Goal: Register for event/course

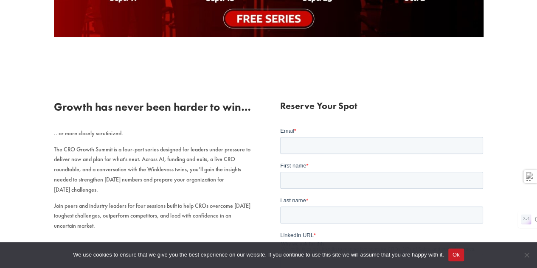
scroll to position [254, 0]
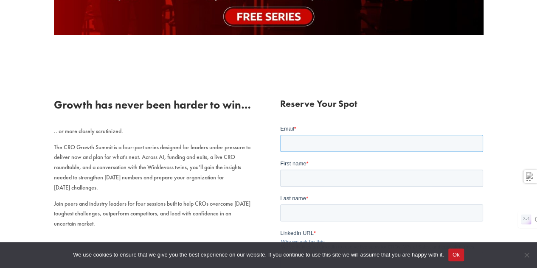
click at [291, 144] on input "Email *" at bounding box center [381, 142] width 203 height 17
type input "[EMAIL_ADDRESS][DOMAIN_NAME]"
click at [345, 168] on div "First name *" at bounding box center [381, 172] width 203 height 27
click at [345, 173] on input "First name *" at bounding box center [381, 177] width 203 height 17
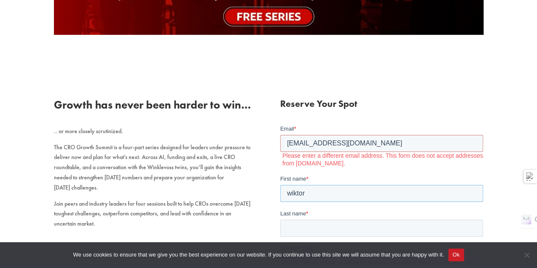
type input "wiktor"
type input "[PERSON_NAME]"
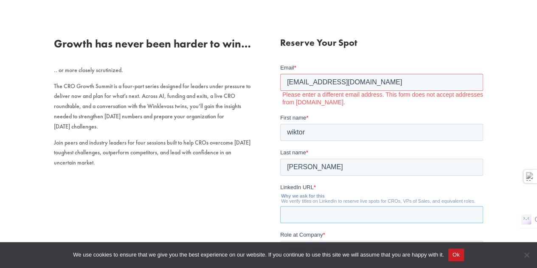
scroll to position [313, 0]
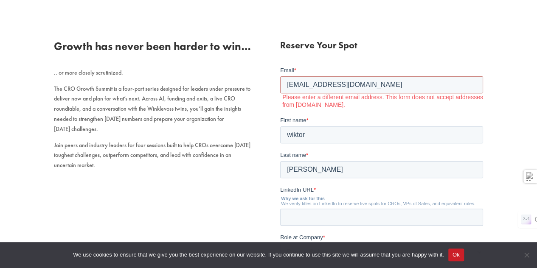
click at [293, 84] on input "[EMAIL_ADDRESS][DOMAIN_NAME]" at bounding box center [381, 84] width 203 height 17
click at [287, 84] on input "[EMAIL_ADDRESS][DOMAIN_NAME]" at bounding box center [381, 84] width 203 height 17
drag, startPoint x: 404, startPoint y: 84, endPoint x: 36, endPoint y: 62, distance: 368.8
click at [280, 66] on html "Email * [EMAIL_ADDRESS][DOMAIN_NAME] Please enter a different email address. Th…" at bounding box center [381, 190] width 203 height 248
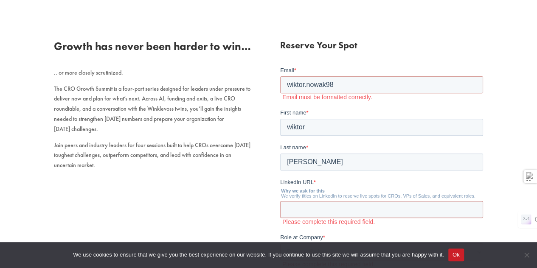
scroll to position [329, 0]
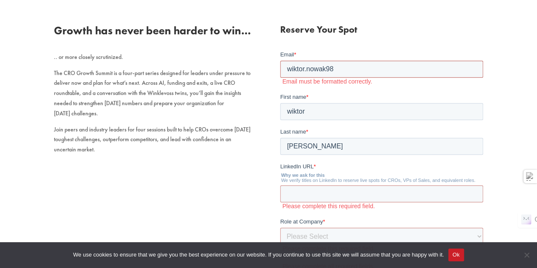
click at [363, 71] on input "wiktor.nowak98" at bounding box center [381, 68] width 203 height 17
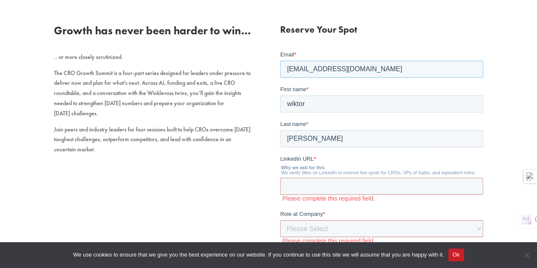
type input "[EMAIL_ADDRESS][DOMAIN_NAME]"
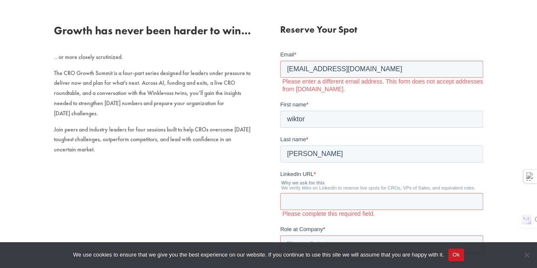
click at [386, 94] on form "Email * [EMAIL_ADDRESS][DOMAIN_NAME] Please enter a different email address. Th…" at bounding box center [381, 183] width 203 height 266
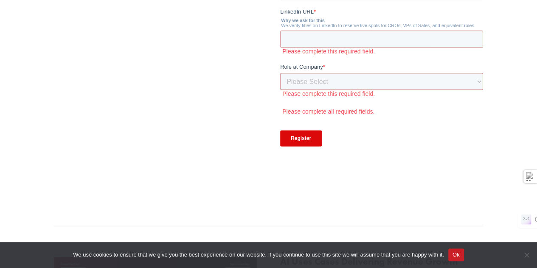
scroll to position [498, 0]
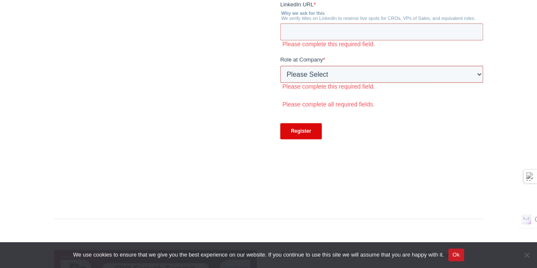
click at [379, 74] on select "Please Select C-Level (CRO, CSO, etc) Senior Leadership (VP of Sales, VP of Ena…" at bounding box center [381, 74] width 203 height 17
select select "Senior Leadership (VP of Sales, VP of Enablement, etc)"
click at [280, 83] on select "Please Select C-Level (CRO, CSO, etc) Senior Leadership (VP of Sales, VP of Ena…" at bounding box center [381, 74] width 203 height 17
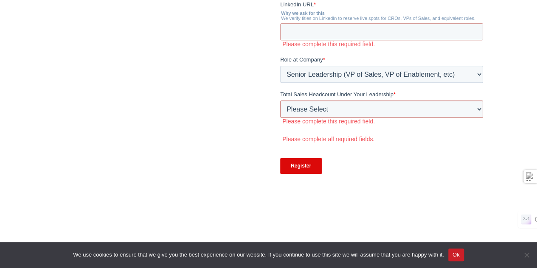
click at [381, 104] on select "Please Select Just Me 1-9 [PHONE_NUMBER] [PHONE_NUMBER]+" at bounding box center [381, 109] width 203 height 17
select select "1-9"
click at [280, 117] on select "Please Select Just Me 1-9 [PHONE_NUMBER] [PHONE_NUMBER]+" at bounding box center [381, 109] width 203 height 17
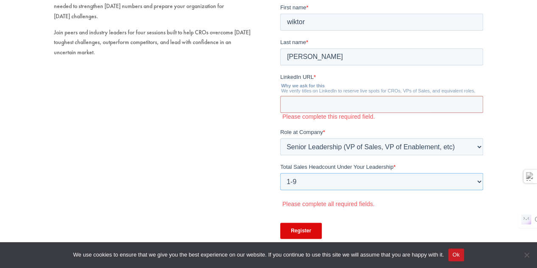
scroll to position [414, 0]
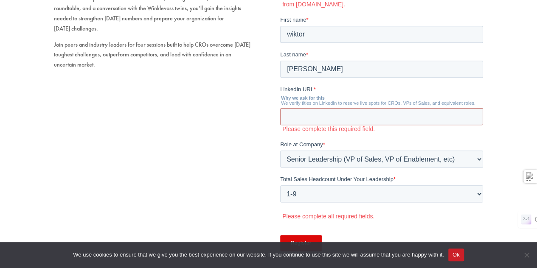
click at [345, 112] on input "LinkedIn URL *" at bounding box center [381, 116] width 203 height 17
paste input "[URL][DOMAIN_NAME][PERSON_NAME]"
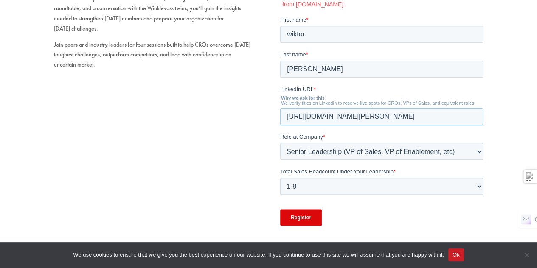
type input "[URL][DOMAIN_NAME][PERSON_NAME]"
click at [351, 134] on label "Role at Company *" at bounding box center [381, 137] width 203 height 8
click at [351, 143] on select "Please Select C-Level (CRO, CSO, etc) Senior Leadership (VP of Sales, VP of Ena…" at bounding box center [381, 151] width 203 height 17
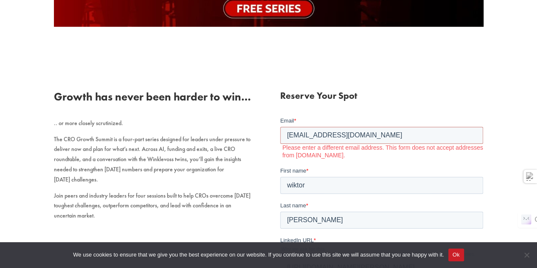
scroll to position [244, 0]
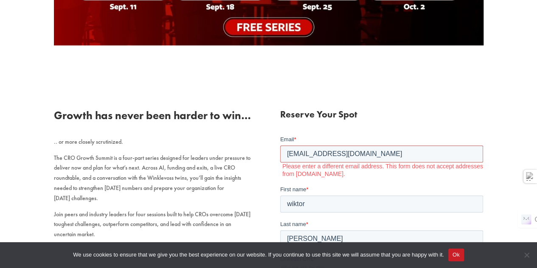
drag, startPoint x: 383, startPoint y: 155, endPoint x: 0, endPoint y: 134, distance: 384.4
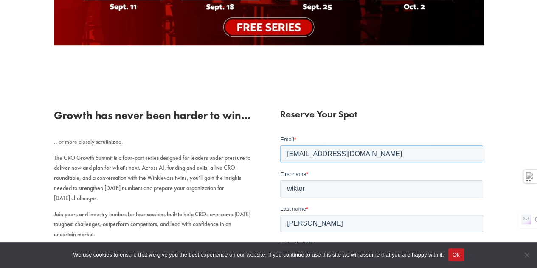
type input "[EMAIL_ADDRESS][DOMAIN_NAME]"
drag, startPoint x: 429, startPoint y: 101, endPoint x: 374, endPoint y: 82, distance: 58.6
click at [415, 151] on input "[EMAIL_ADDRESS][DOMAIN_NAME]" at bounding box center [381, 153] width 203 height 17
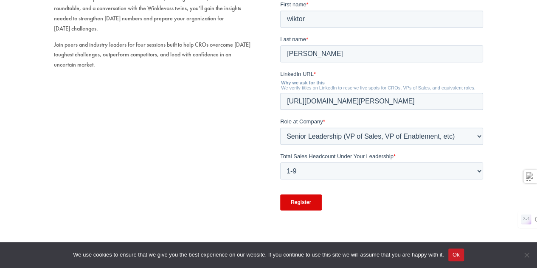
click at [295, 198] on input "Register" at bounding box center [301, 202] width 42 height 16
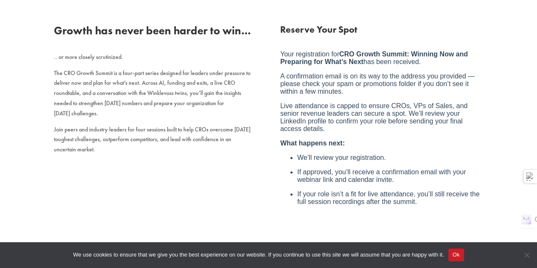
scroll to position [371, 0]
